Goal: Find specific page/section: Find specific page/section

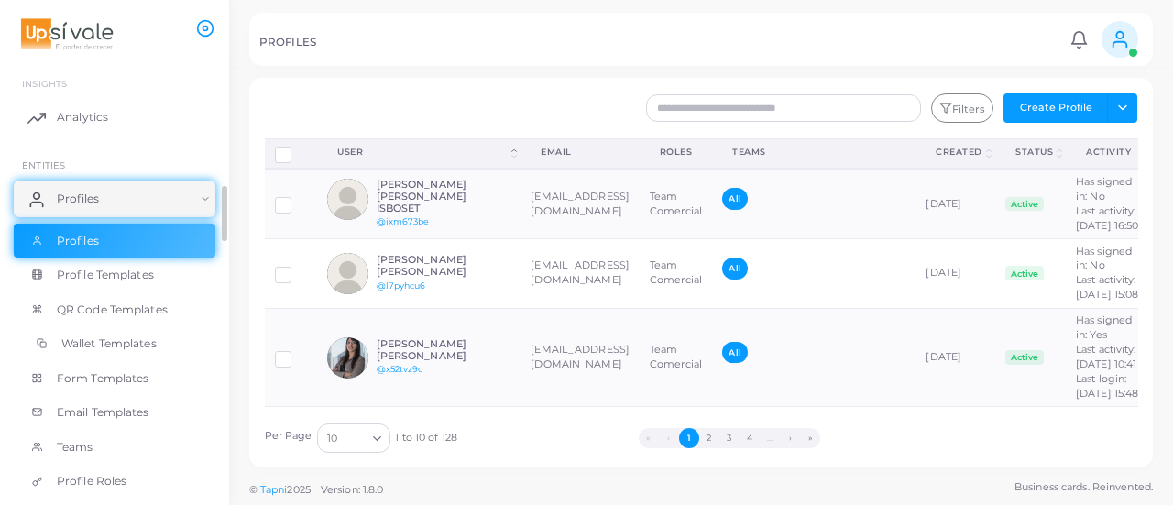
scroll to position [139, 0]
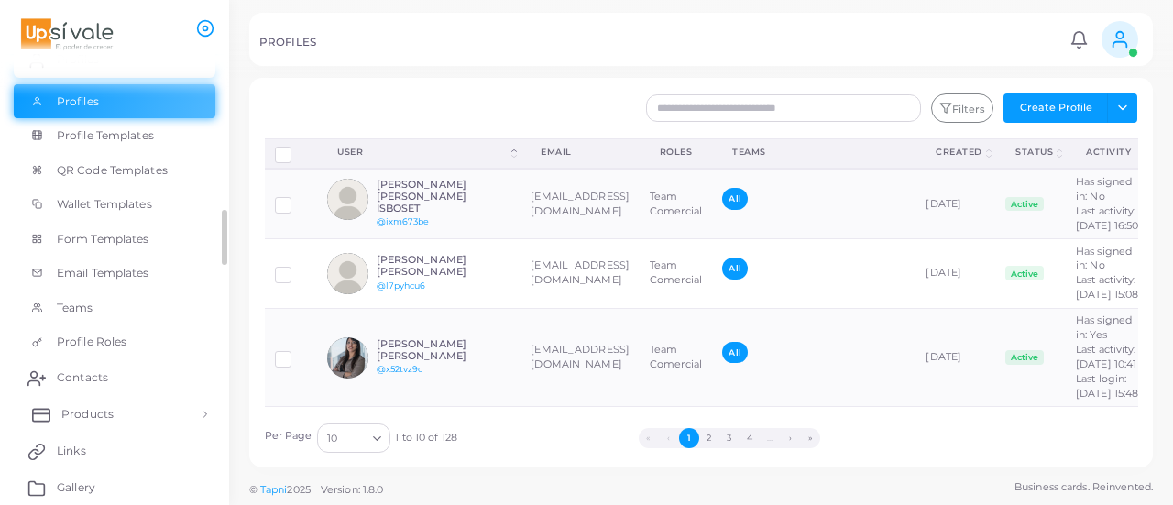
click at [107, 428] on link "Products" at bounding box center [115, 414] width 202 height 37
click at [145, 419] on link "Products" at bounding box center [115, 414] width 202 height 37
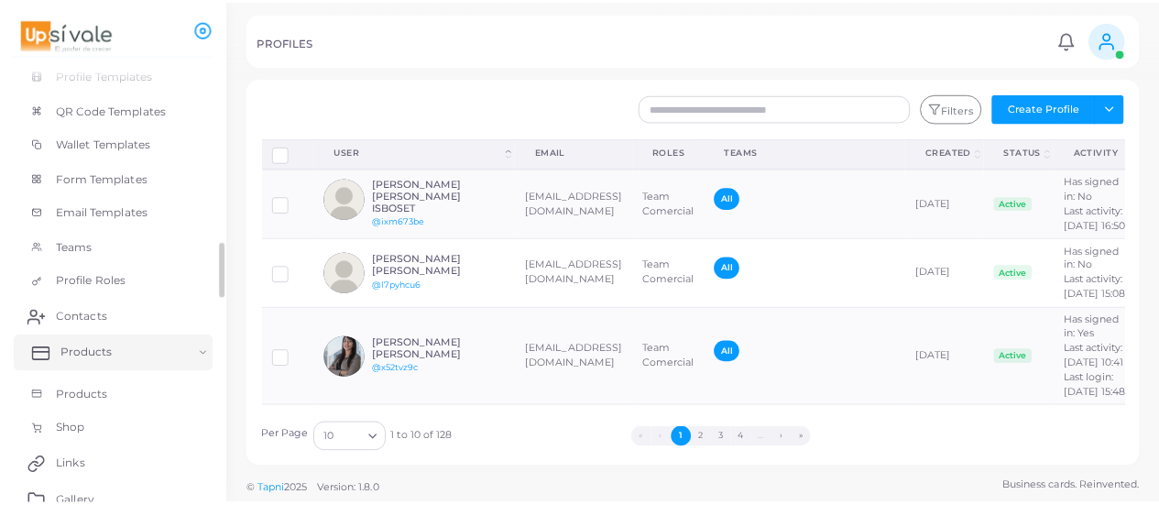
scroll to position [202, 0]
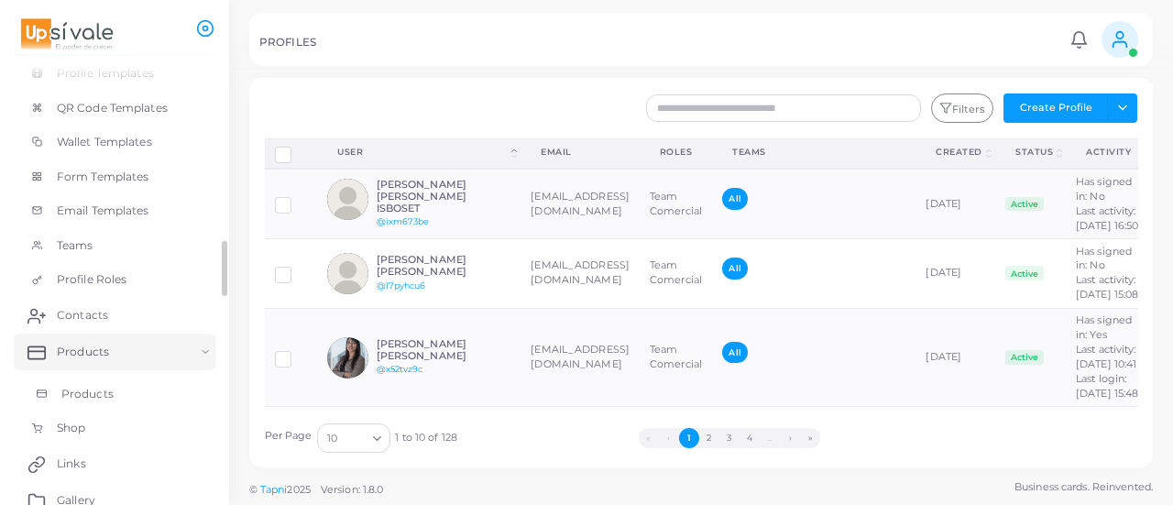
click at [121, 401] on link "Products" at bounding box center [115, 394] width 202 height 35
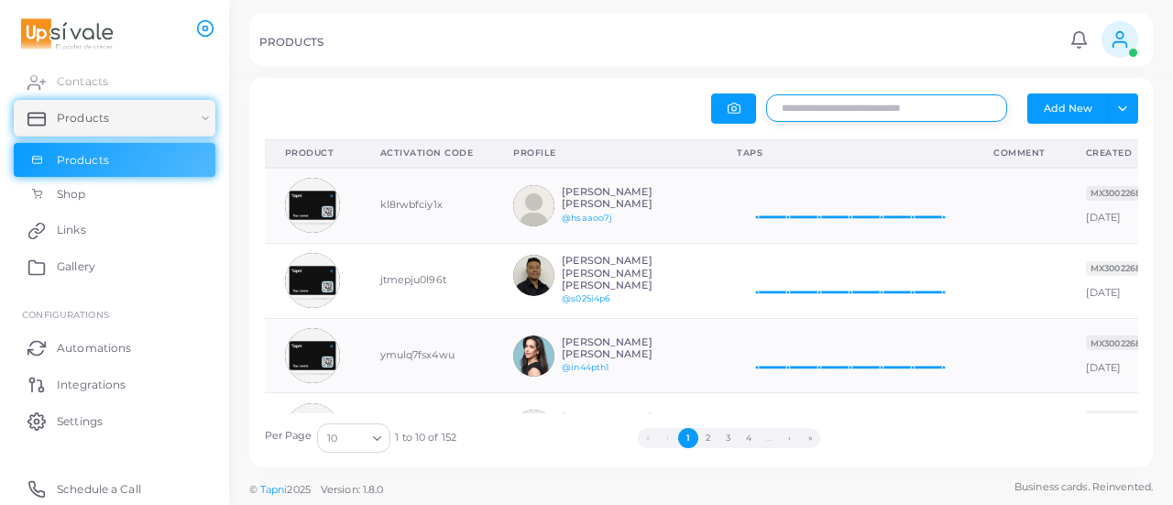
click at [857, 100] on input "text" at bounding box center [886, 107] width 241 height 27
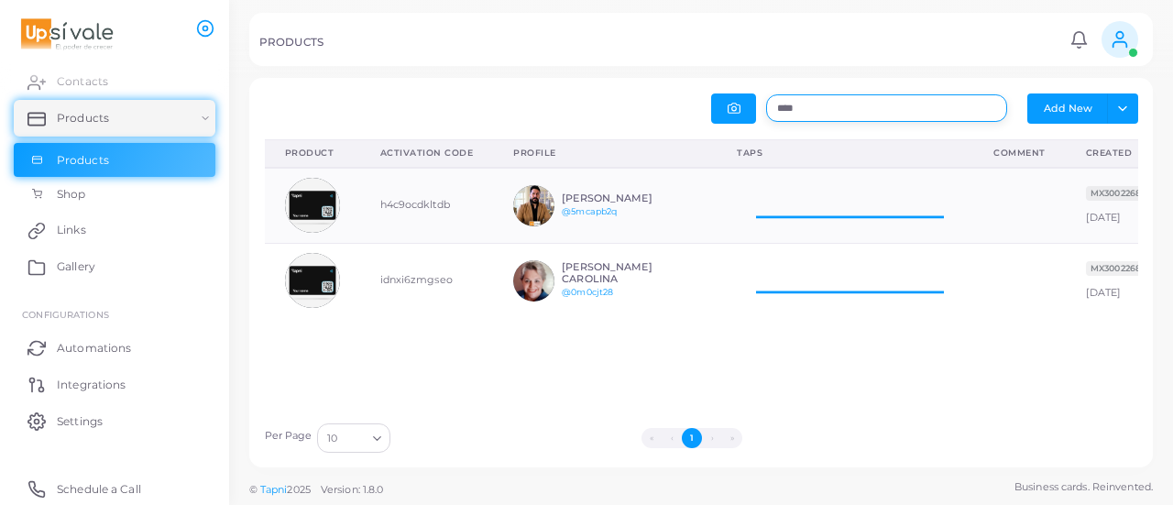
scroll to position [60, 242]
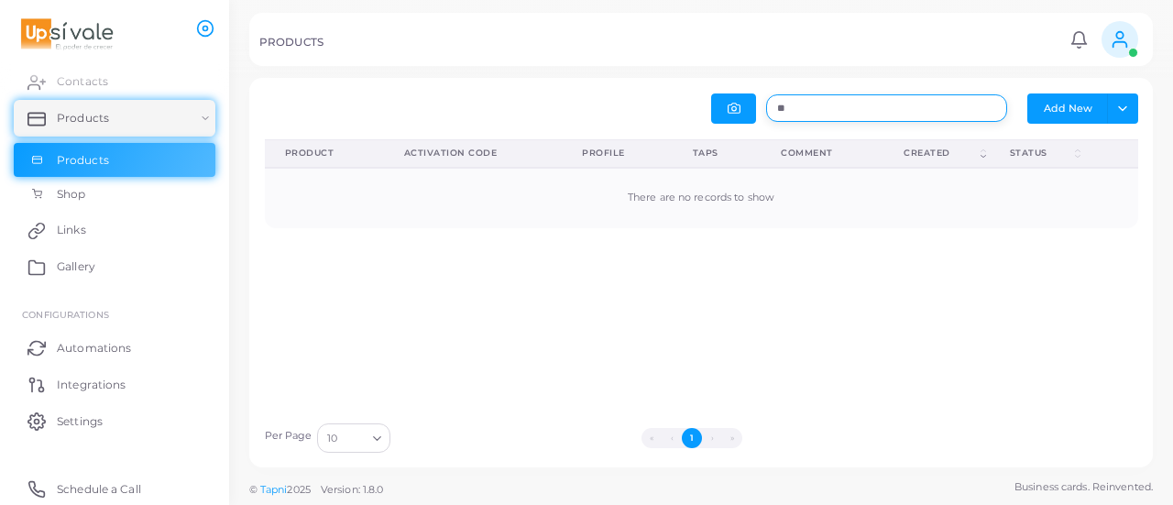
type input "*"
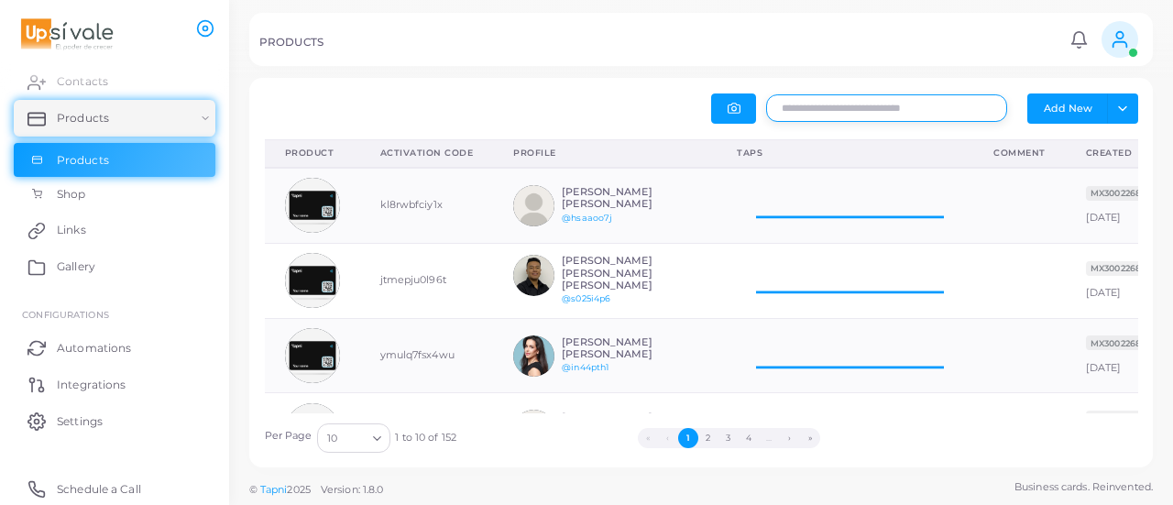
scroll to position [15, 15]
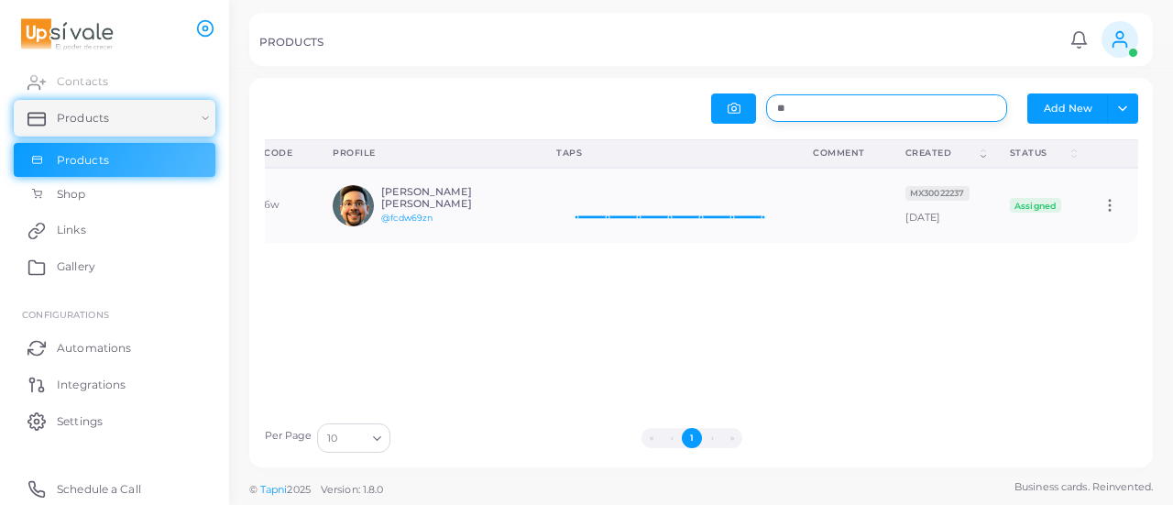
type input "*"
